Goal: Information Seeking & Learning: Compare options

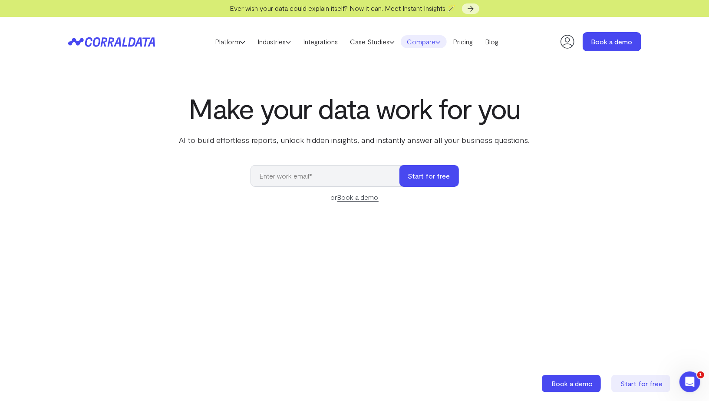
click at [415, 43] on link "Compare" at bounding box center [424, 41] width 46 height 13
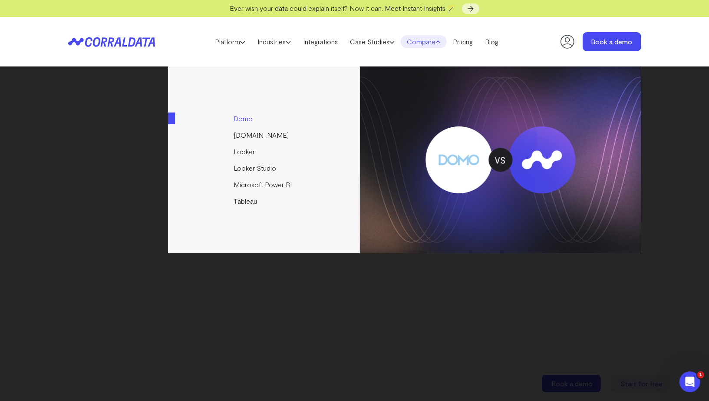
click at [237, 119] on link "Domo" at bounding box center [264, 118] width 193 height 16
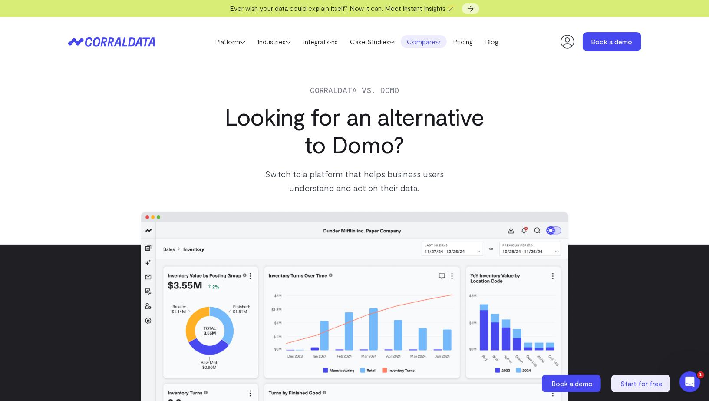
click at [431, 40] on link "Compare" at bounding box center [424, 41] width 46 height 13
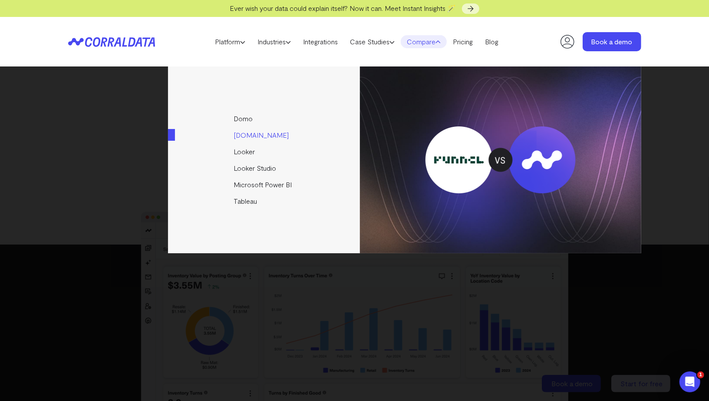
click at [254, 136] on link "[DOMAIN_NAME]" at bounding box center [264, 135] width 193 height 16
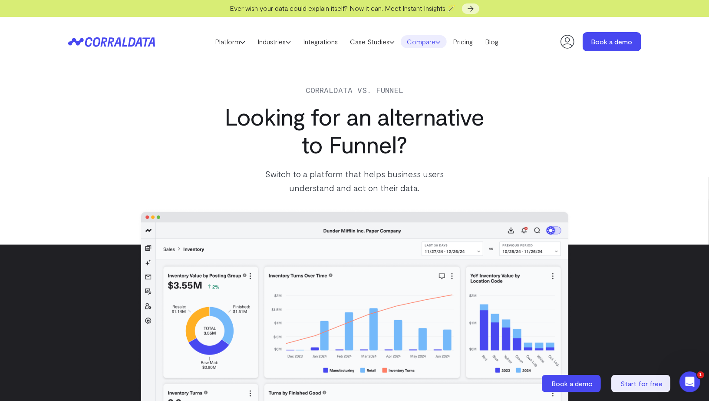
click at [427, 42] on link "Compare" at bounding box center [424, 41] width 46 height 13
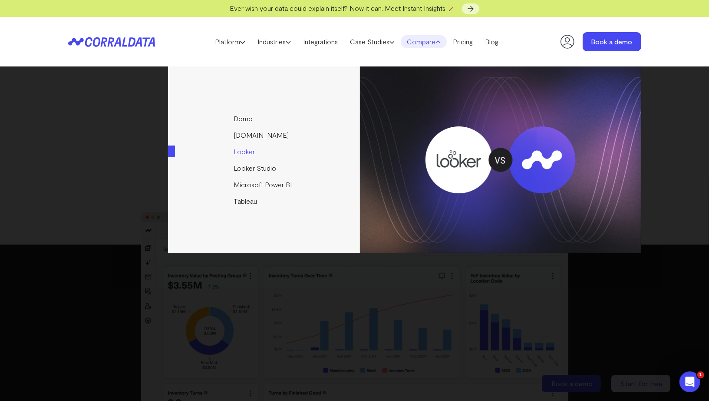
click at [245, 149] on link "Looker" at bounding box center [264, 151] width 193 height 16
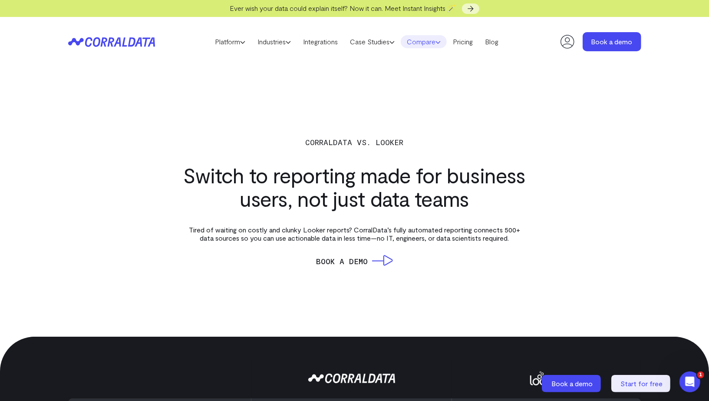
click at [441, 43] on icon at bounding box center [437, 42] width 5 height 5
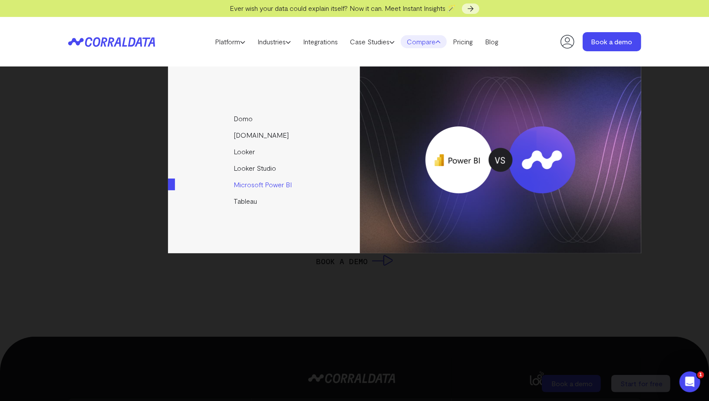
click at [250, 179] on link "Microsoft Power BI" at bounding box center [264, 184] width 193 height 16
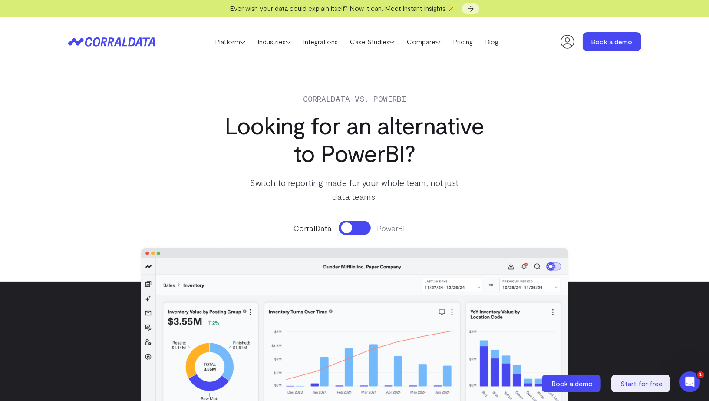
click at [345, 236] on div "CorralData PowerBI" at bounding box center [354, 370] width 453 height 316
click at [343, 224] on button at bounding box center [355, 228] width 32 height 14
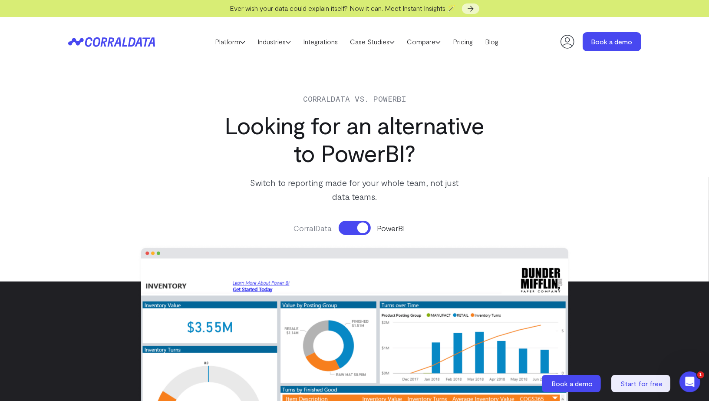
click at [343, 225] on button at bounding box center [355, 228] width 32 height 14
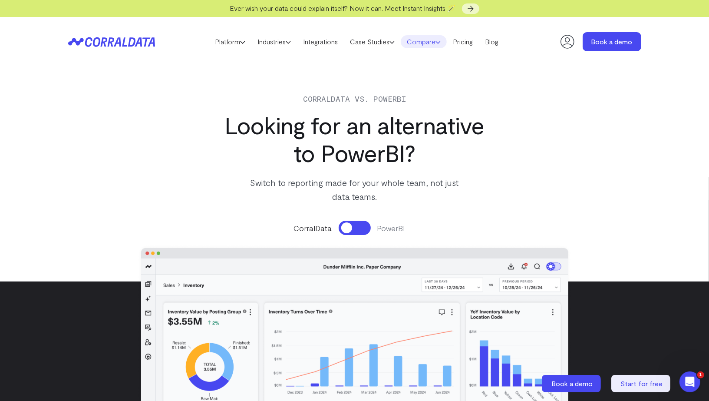
click at [437, 38] on link "Compare" at bounding box center [424, 41] width 46 height 13
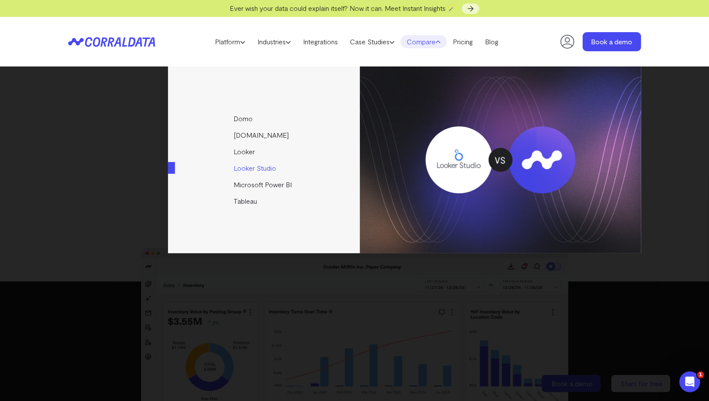
click at [254, 170] on link "Looker Studio" at bounding box center [264, 168] width 193 height 16
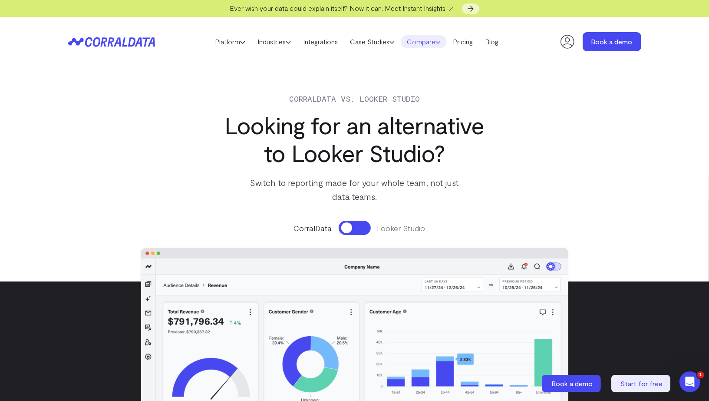
click at [428, 41] on link "Compare" at bounding box center [424, 41] width 46 height 13
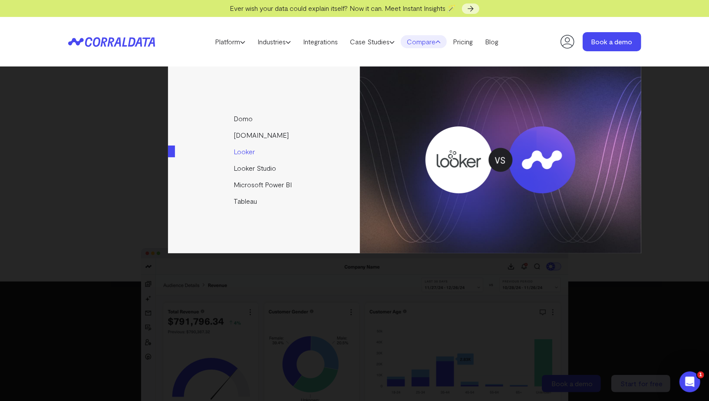
click at [245, 149] on link "Looker" at bounding box center [264, 151] width 193 height 16
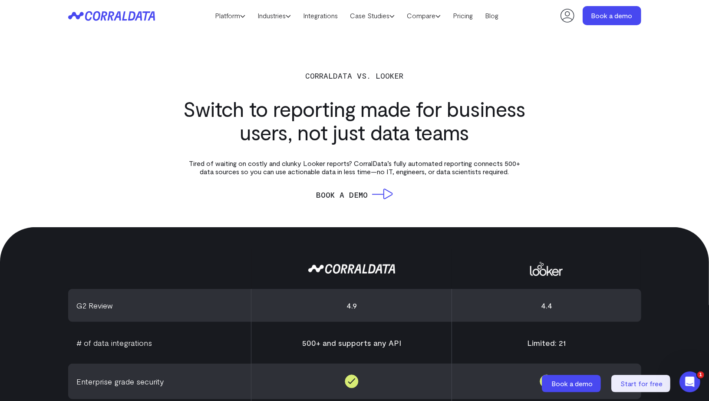
scroll to position [109, 0]
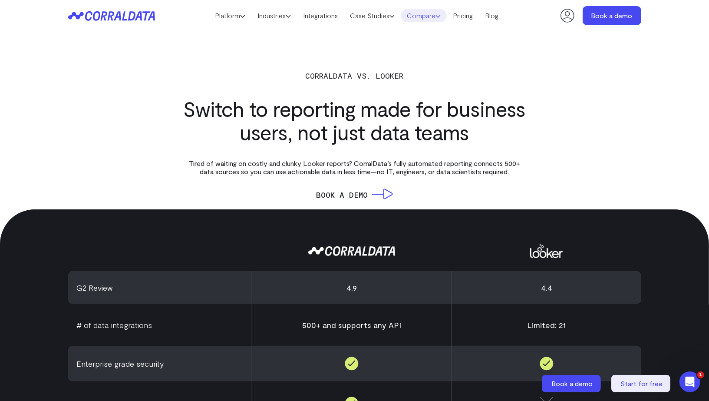
click at [414, 16] on link "Compare" at bounding box center [424, 15] width 46 height 13
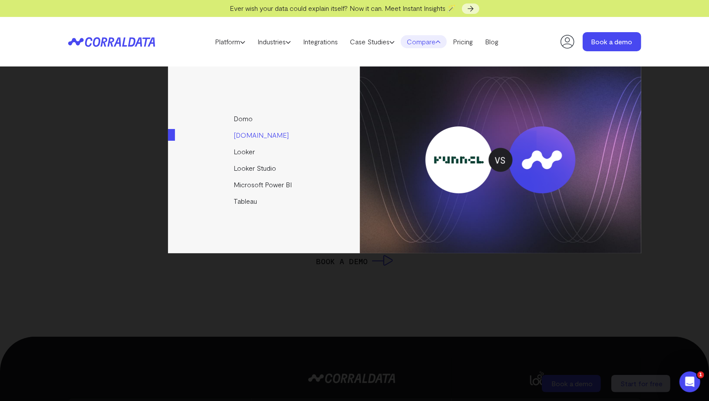
click at [243, 136] on link "[DOMAIN_NAME]" at bounding box center [264, 135] width 193 height 16
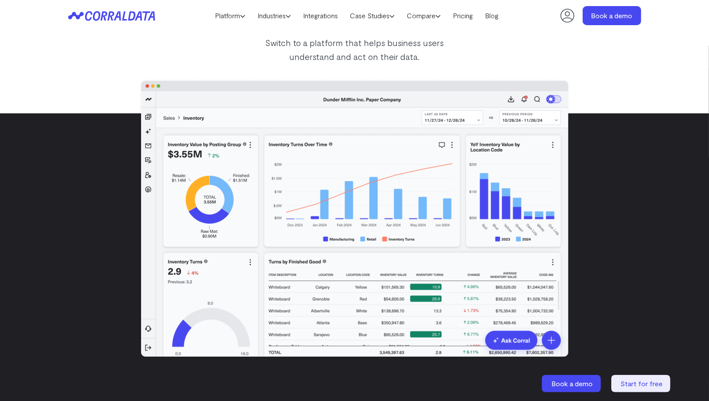
scroll to position [113, 0]
click at [184, 89] on img at bounding box center [355, 218] width 436 height 284
click at [438, 16] on link "Compare" at bounding box center [424, 15] width 46 height 13
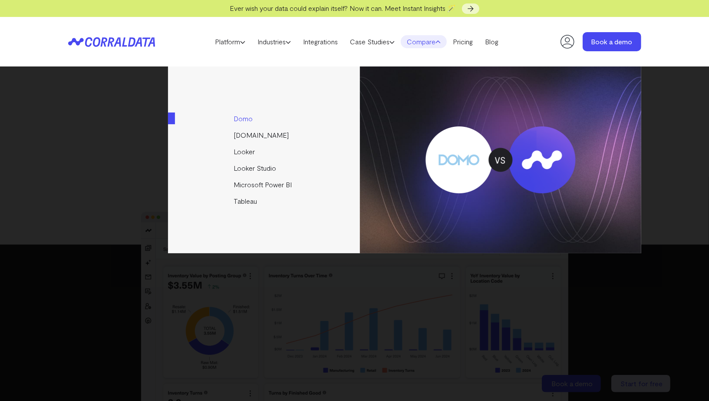
click at [244, 116] on link "Domo" at bounding box center [264, 118] width 193 height 16
